Goal: Check status: Check status

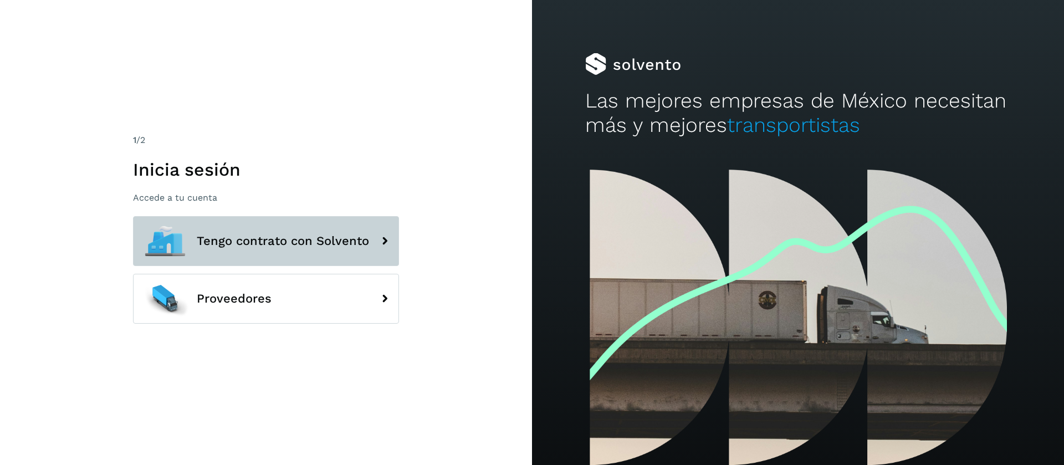
click at [265, 232] on button "Tengo contrato con Solvento" at bounding box center [266, 241] width 266 height 50
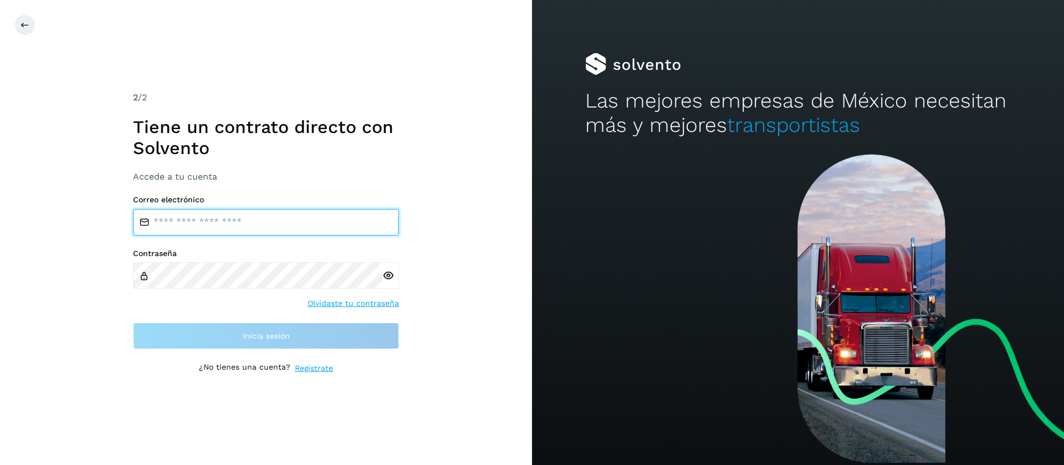
click at [342, 225] on input "email" at bounding box center [266, 222] width 266 height 27
type input "**********"
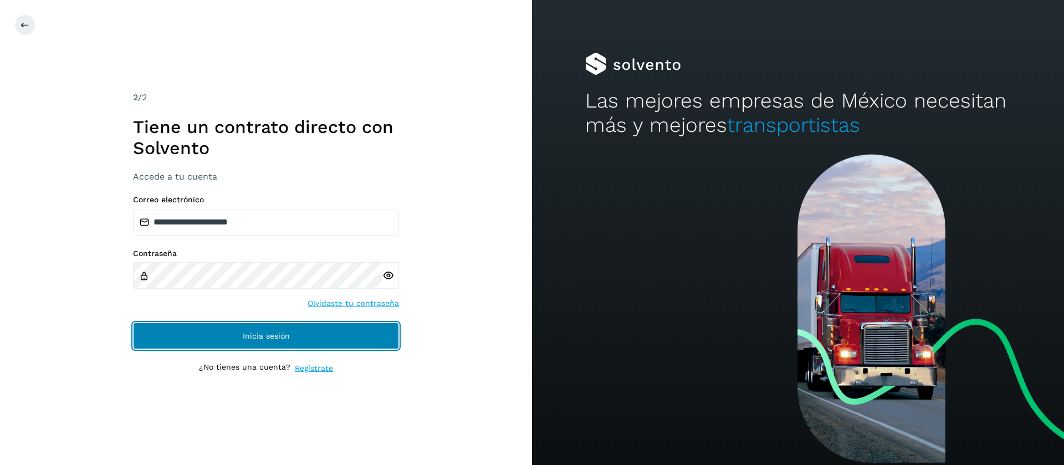
click at [296, 332] on button "Inicia sesión" at bounding box center [266, 335] width 266 height 27
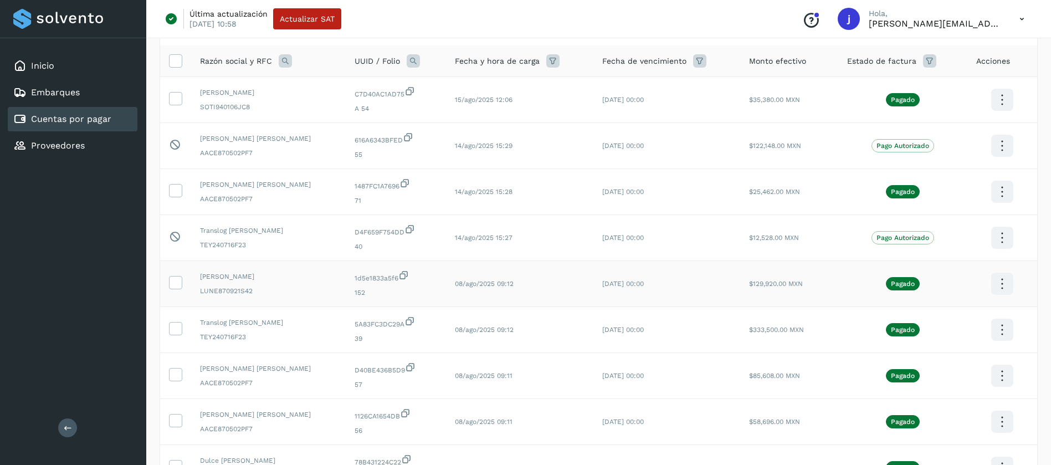
scroll to position [83, 0]
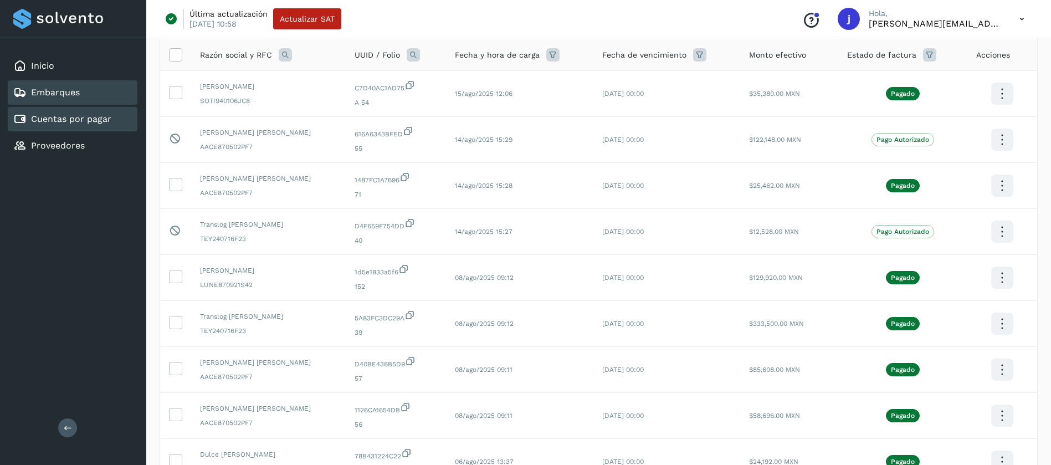
click at [71, 89] on link "Embarques" at bounding box center [55, 92] width 49 height 11
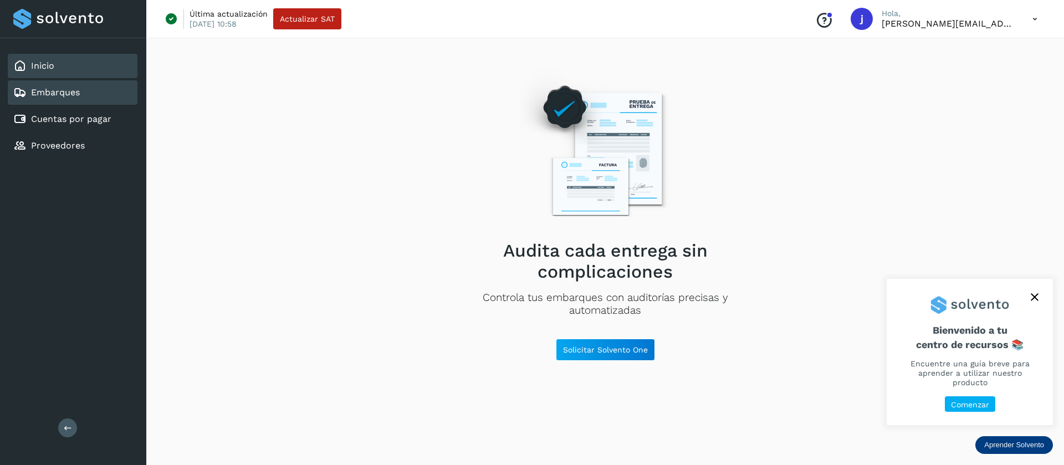
click at [68, 69] on div "Inicio" at bounding box center [73, 66] width 130 height 24
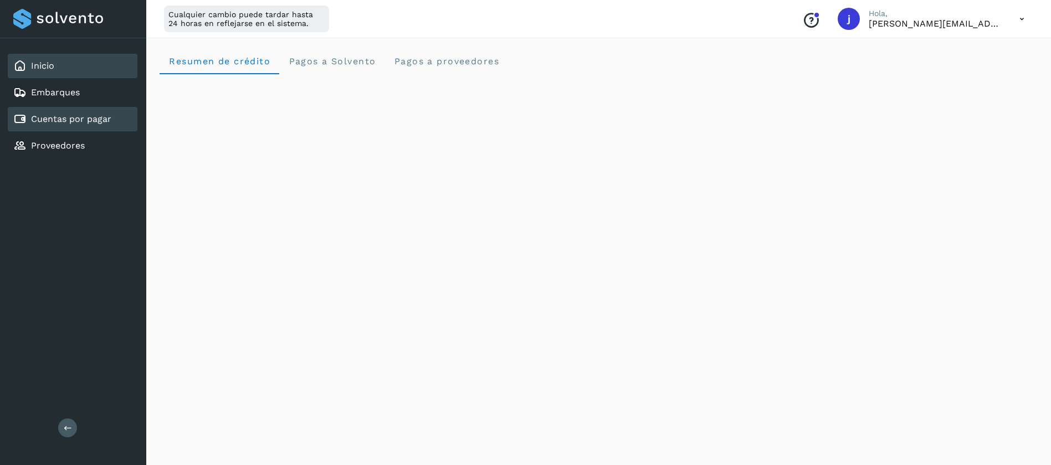
click at [50, 119] on link "Cuentas por pagar" at bounding box center [71, 119] width 80 height 11
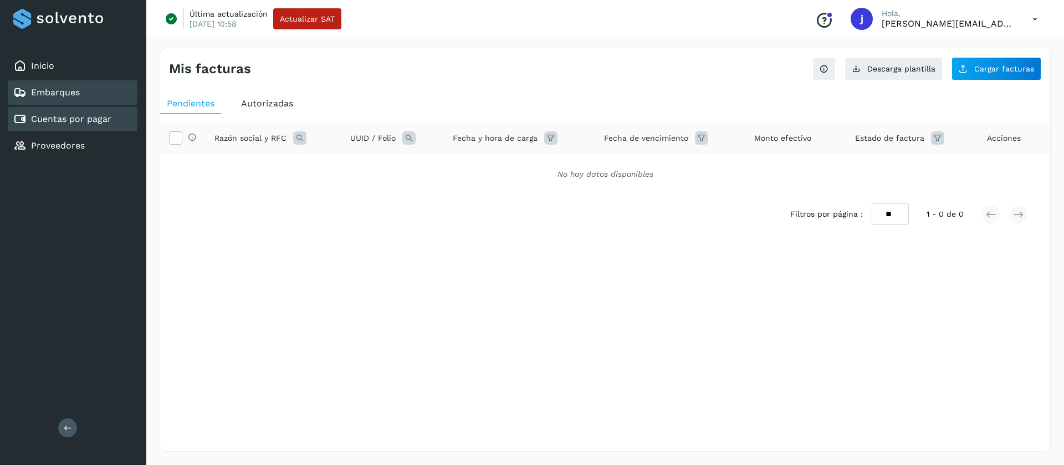
click at [62, 103] on div "Embarques" at bounding box center [73, 92] width 130 height 24
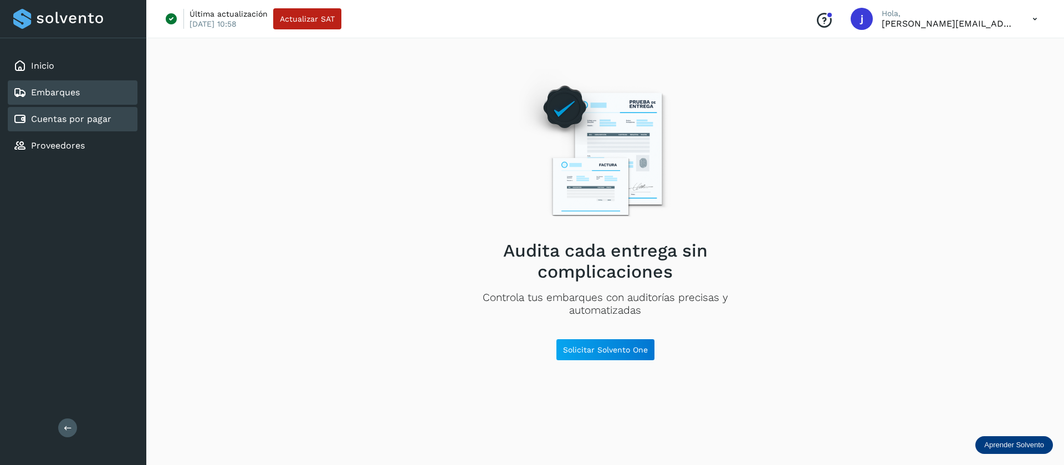
click at [84, 114] on link "Cuentas por pagar" at bounding box center [71, 119] width 80 height 11
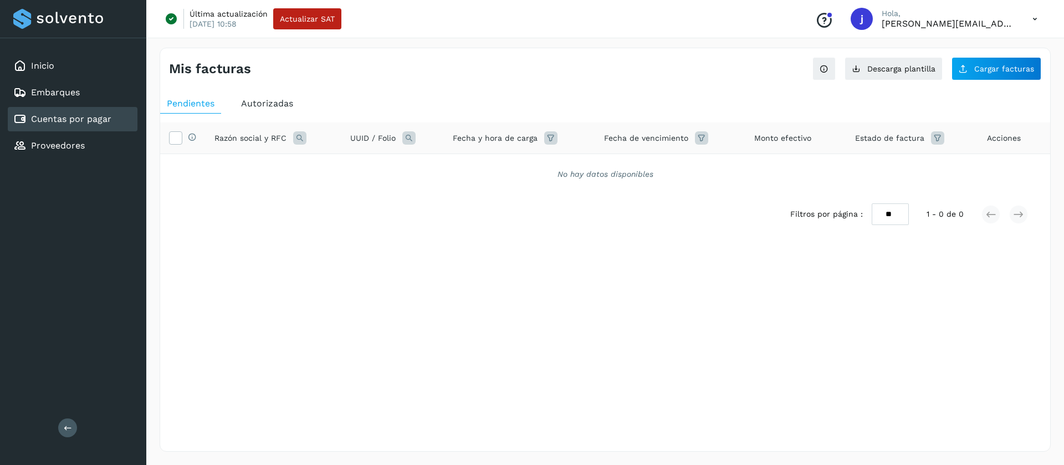
click at [281, 102] on span "Autorizadas" at bounding box center [267, 103] width 52 height 11
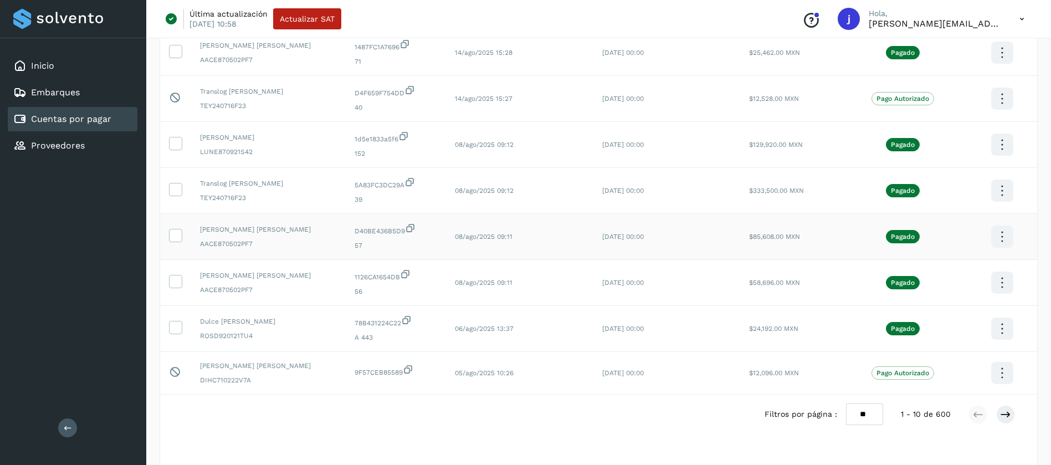
scroll to position [240, 0]
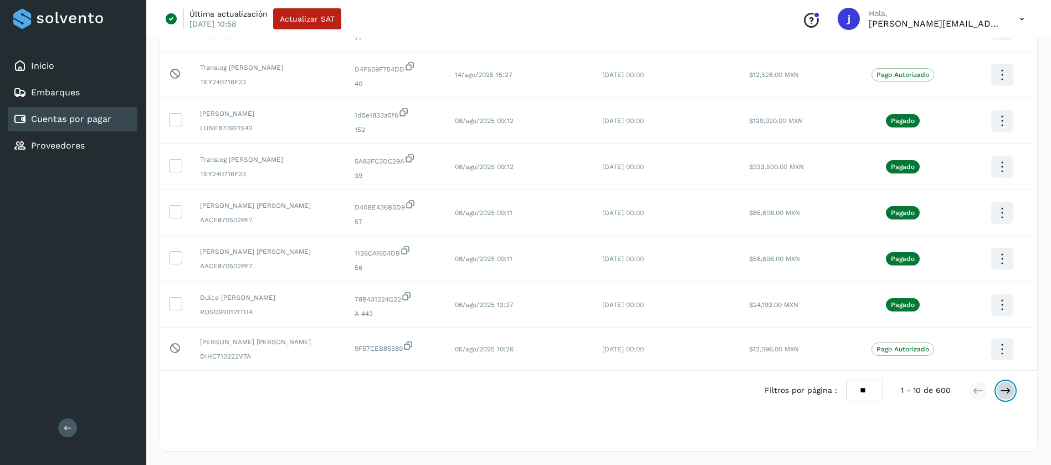
click at [1005, 391] on icon at bounding box center [1005, 390] width 11 height 11
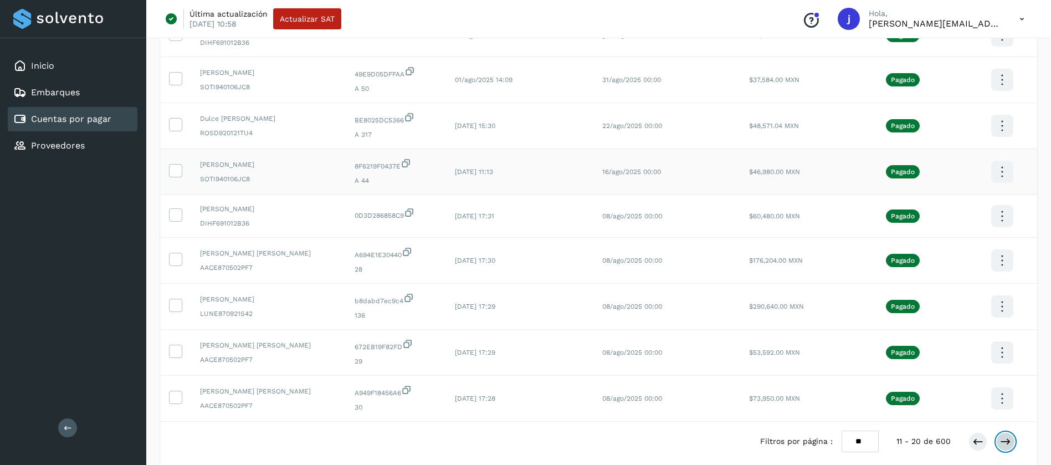
scroll to position [237, 0]
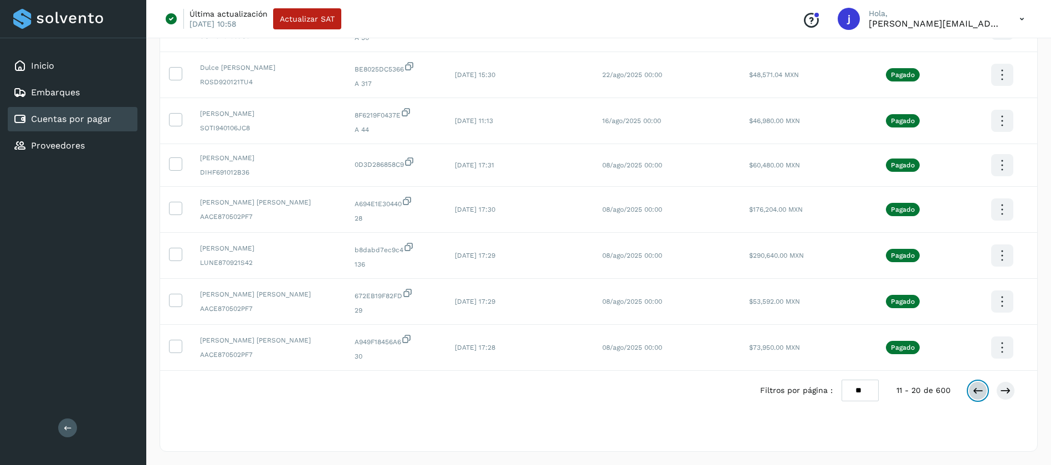
click at [974, 394] on icon at bounding box center [977, 390] width 11 height 11
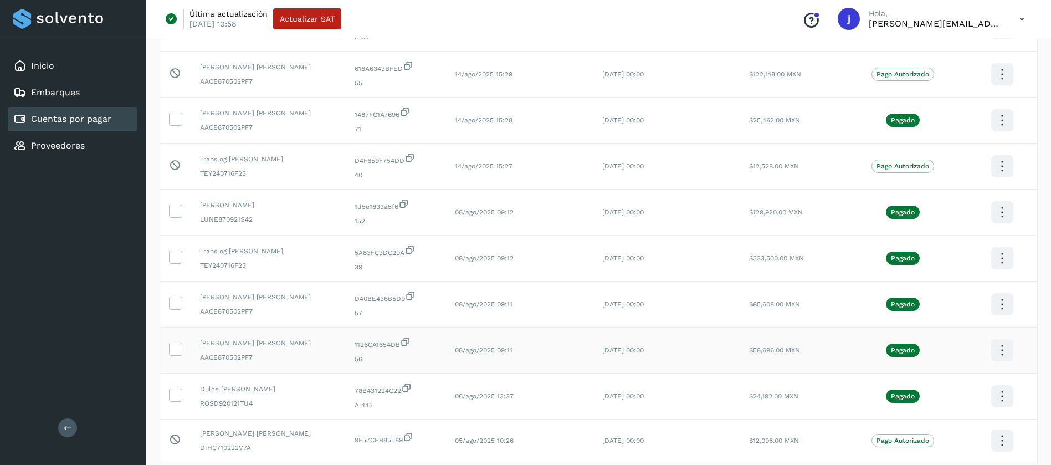
scroll to position [240, 0]
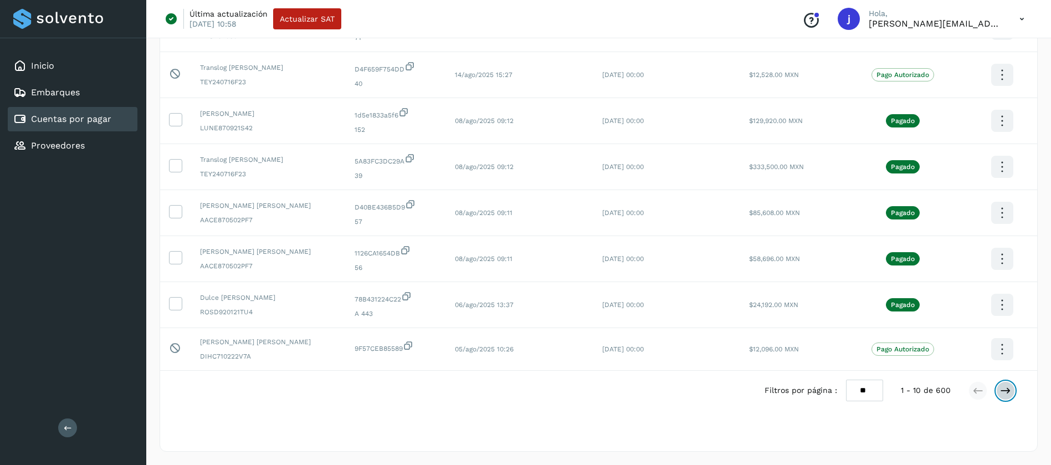
click at [1009, 386] on icon at bounding box center [1005, 390] width 11 height 11
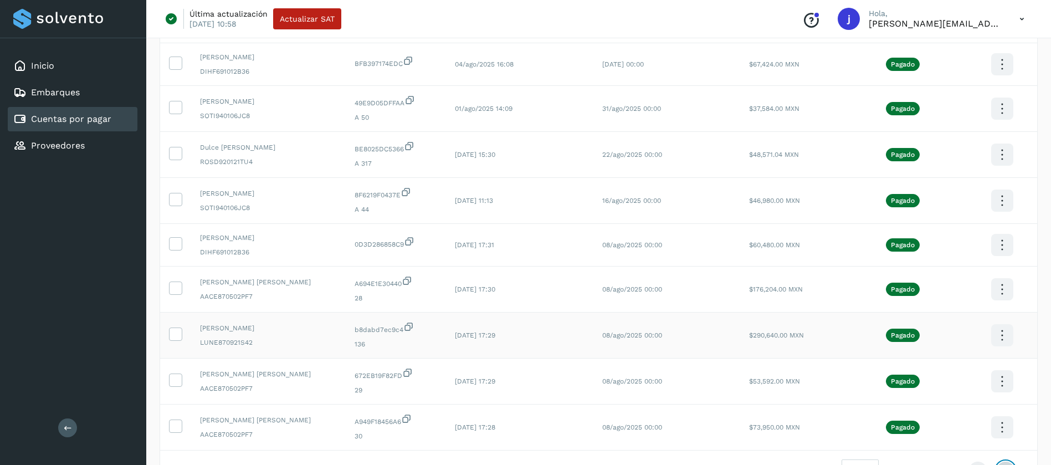
scroll to position [237, 0]
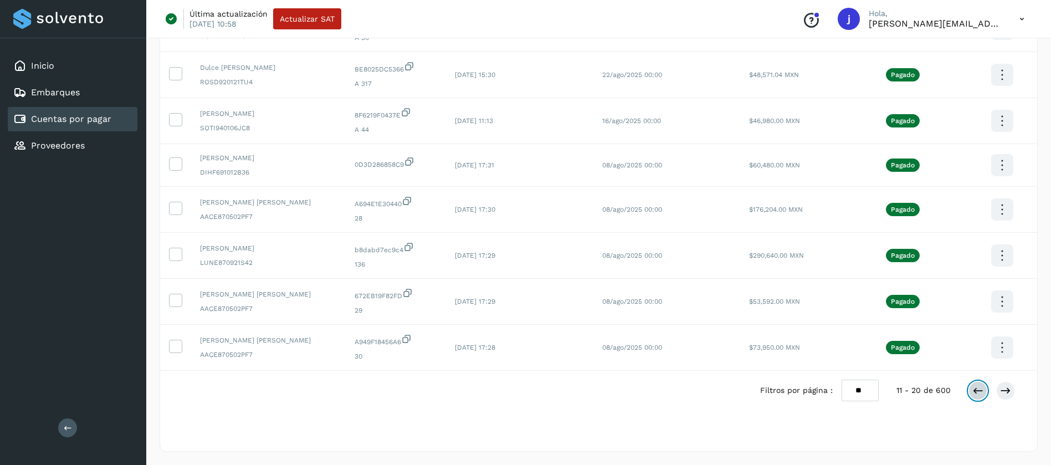
click at [974, 389] on icon at bounding box center [977, 390] width 11 height 11
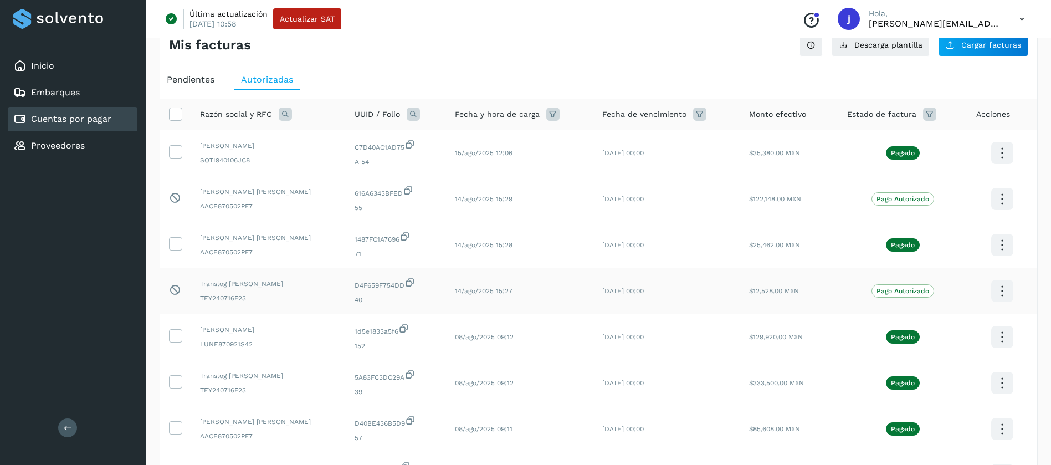
scroll to position [0, 0]
